Goal: Task Accomplishment & Management: Complete application form

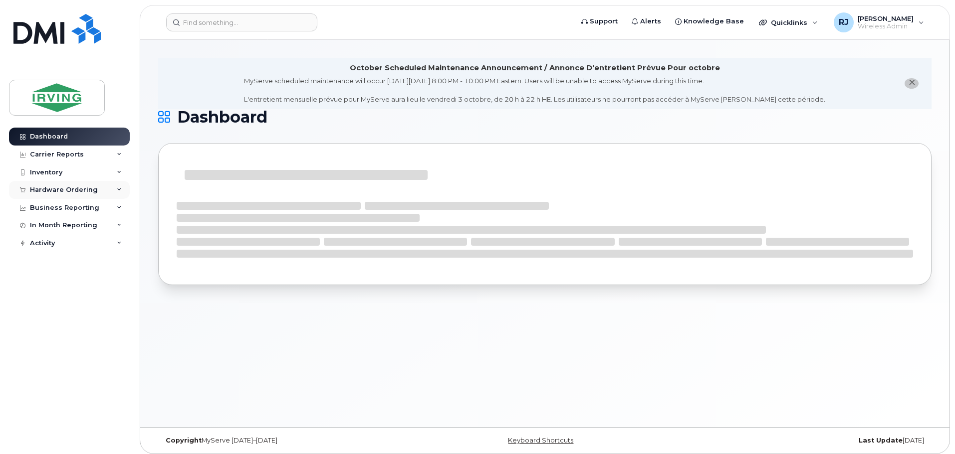
click at [99, 189] on div "Hardware Ordering" at bounding box center [69, 190] width 121 height 18
click at [80, 208] on link "Overview" at bounding box center [77, 208] width 103 height 19
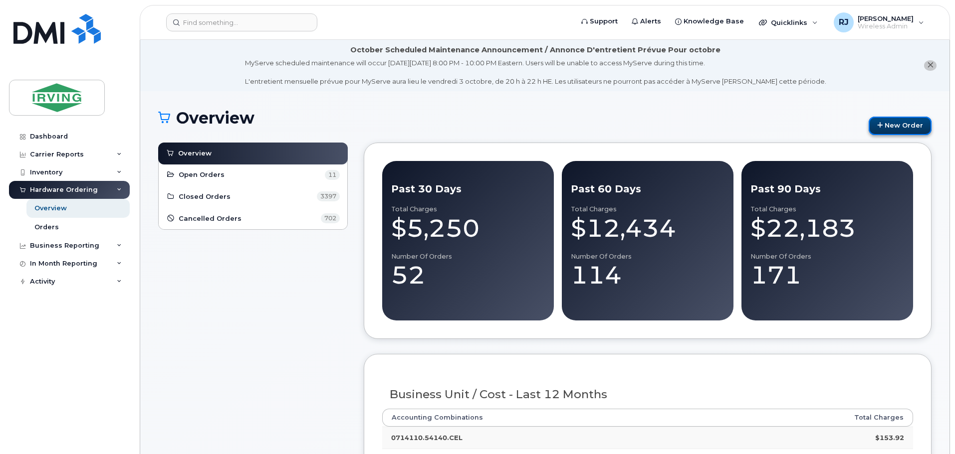
click at [897, 126] on link "New Order" at bounding box center [899, 126] width 63 height 18
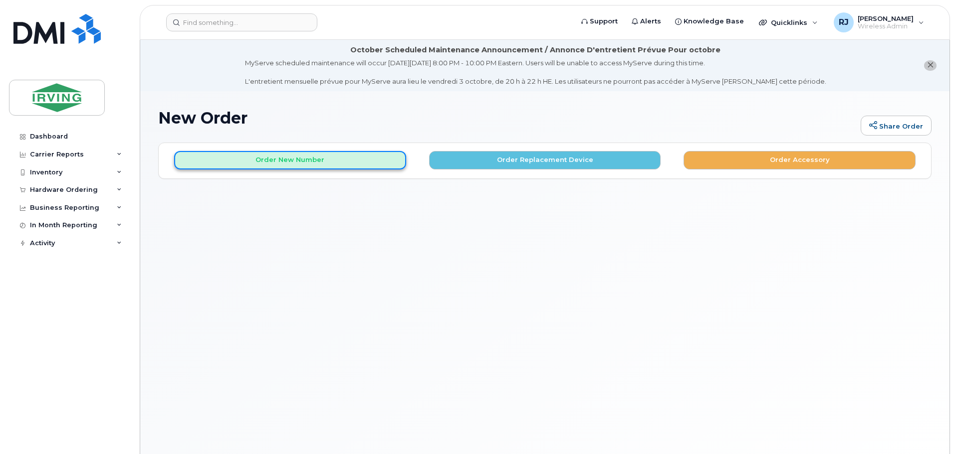
click at [306, 162] on button "Order New Number" at bounding box center [290, 160] width 232 height 18
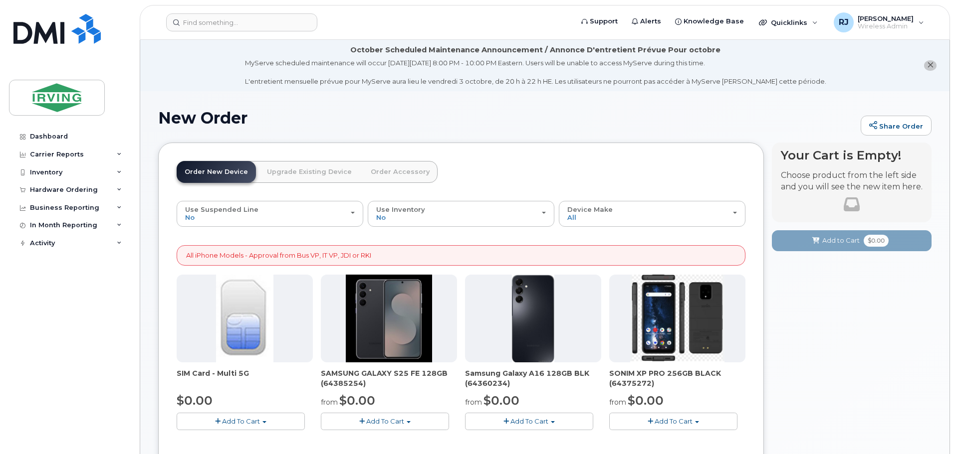
click at [330, 172] on link "Upgrade Existing Device" at bounding box center [309, 172] width 101 height 22
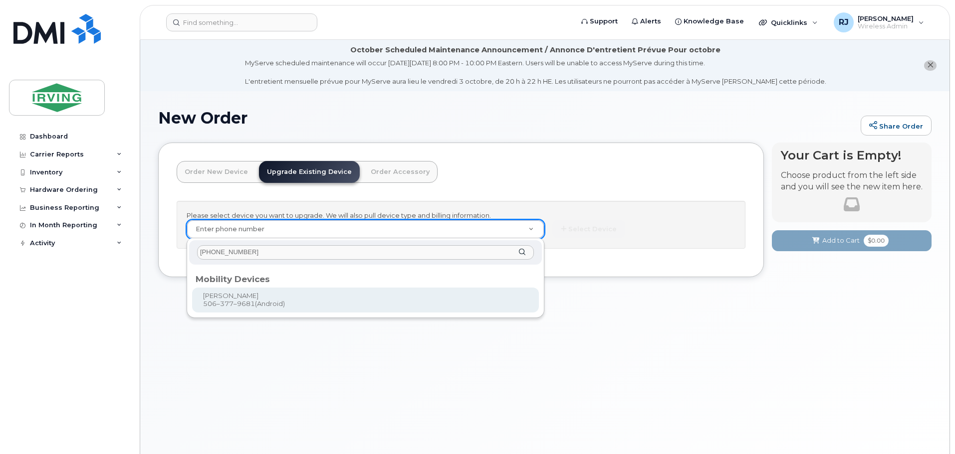
type input "506 377-9681"
type input "704810"
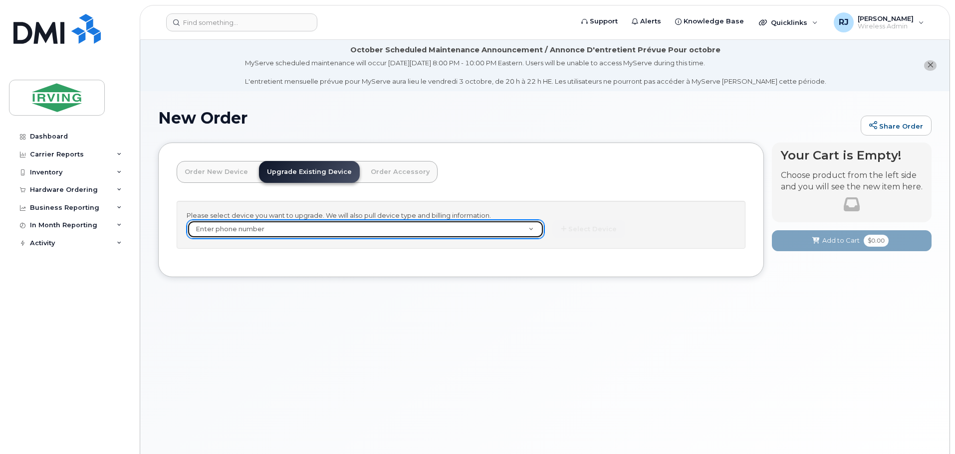
click at [531, 230] on link "Enter phone number" at bounding box center [365, 229] width 357 height 18
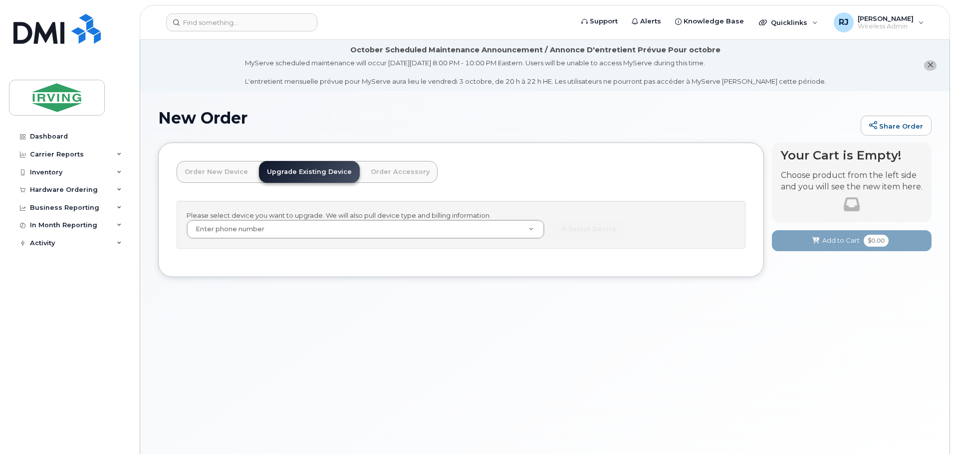
click at [481, 336] on div "New Order Share Order × Share This Order If you want to allow others to create …" at bounding box center [544, 285] width 809 height 388
click at [194, 167] on link "Order New Device" at bounding box center [216, 172] width 79 height 22
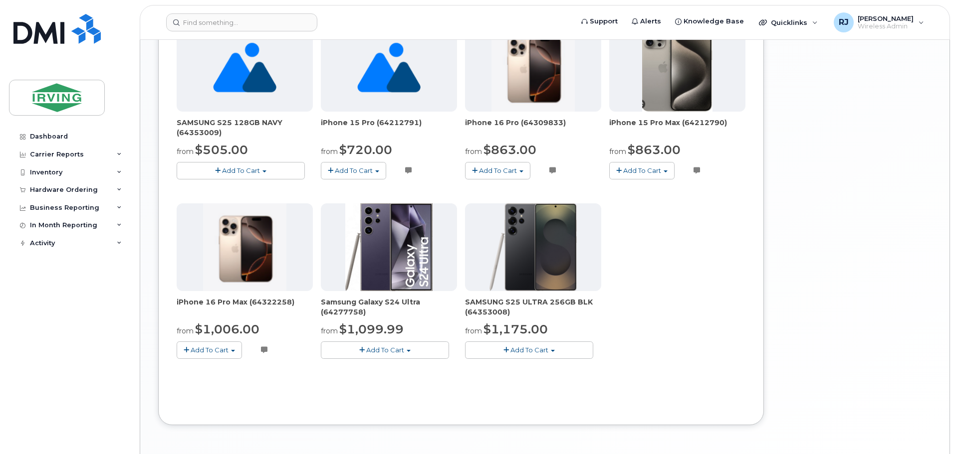
scroll to position [646, 0]
